Goal: Find specific page/section: Find specific page/section

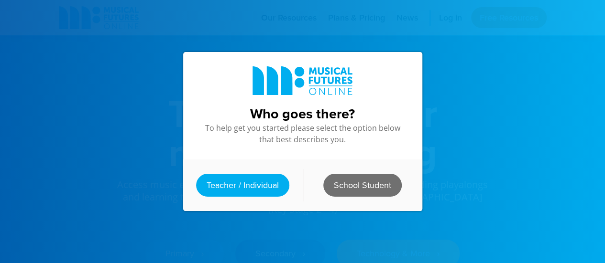
click at [342, 185] on link "School Student" at bounding box center [362, 185] width 78 height 23
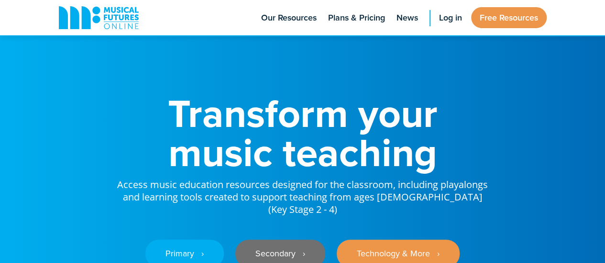
click at [265, 241] on link "Secondary ‎‏‏‎ ‎ ›" at bounding box center [280, 254] width 90 height 28
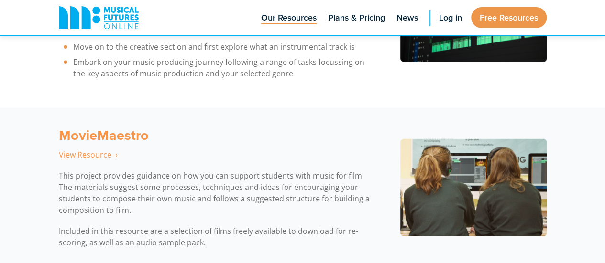
scroll to position [3154, 0]
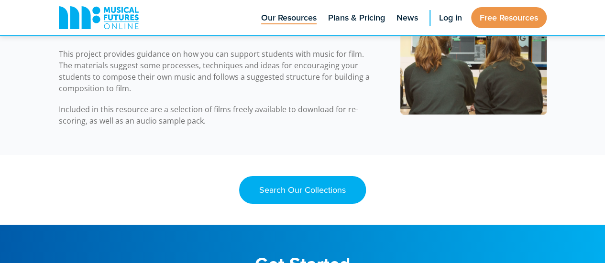
scroll to position [3311, 0]
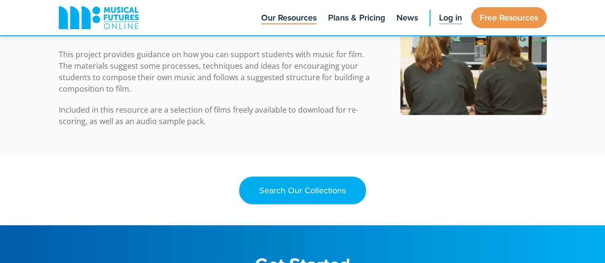
click at [447, 18] on span "Log in" at bounding box center [450, 17] width 23 height 13
